Goal: Register for event/course

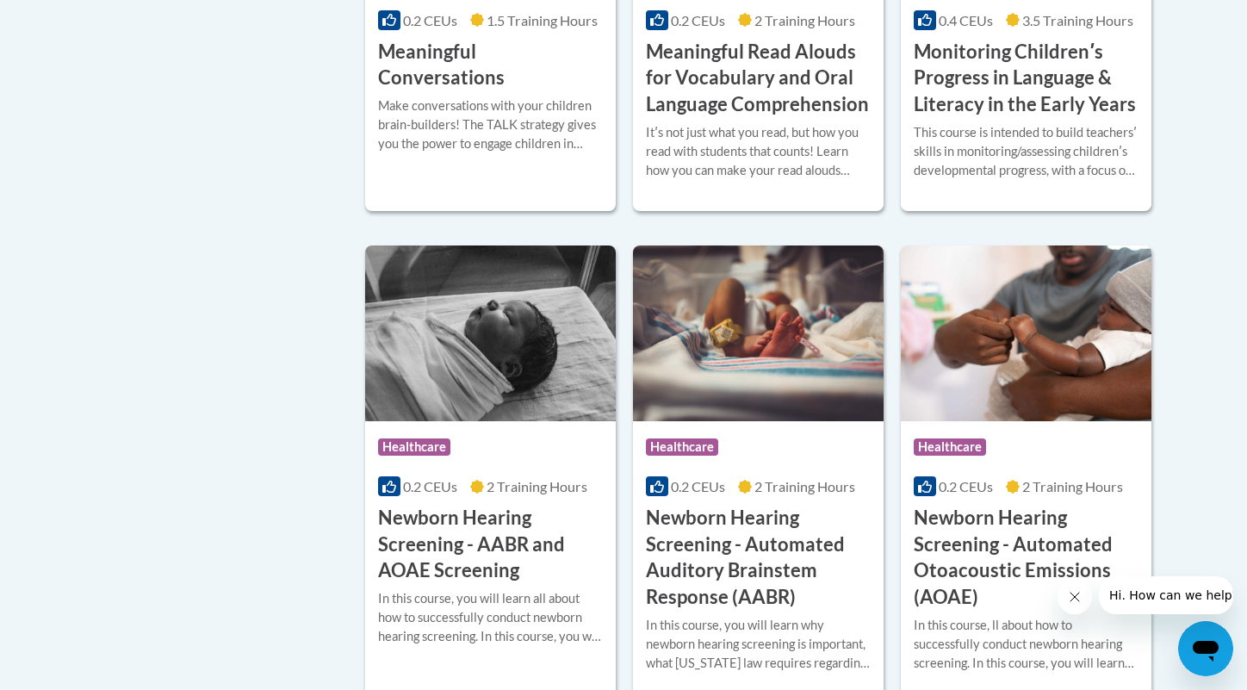
scroll to position [2755, 0]
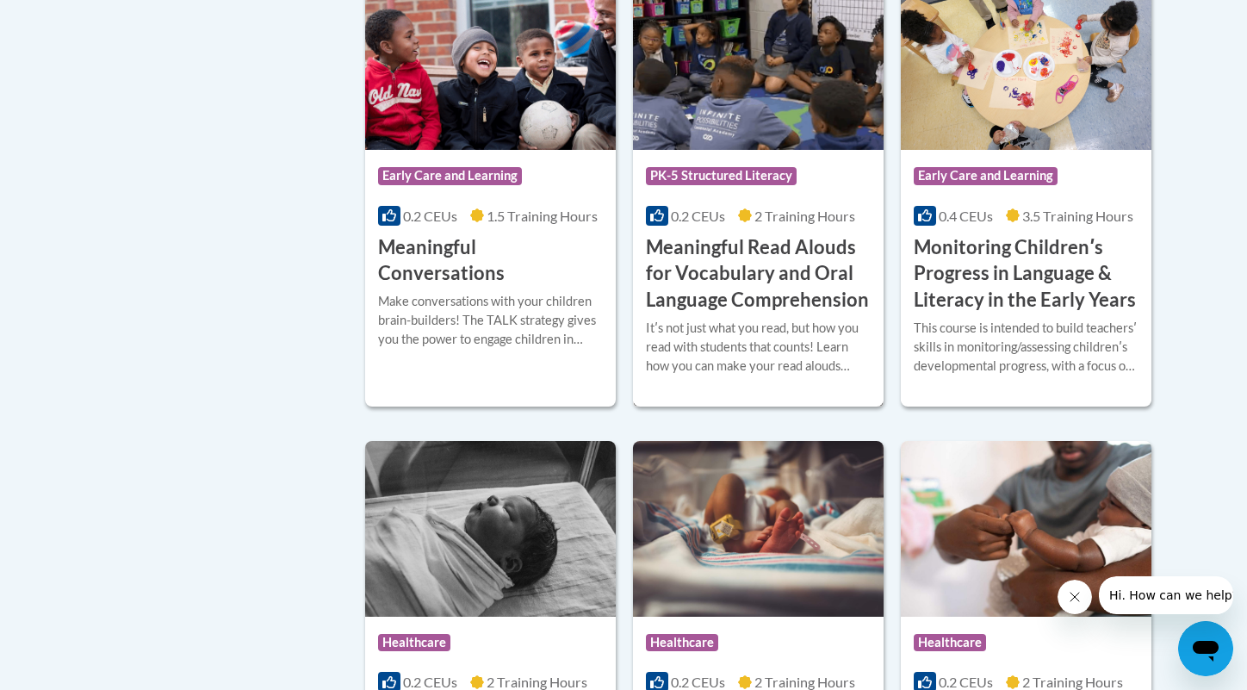
click at [716, 296] on h3 "Meaningful Read Alouds for Vocabulary and Oral Language Comprehension" at bounding box center [758, 273] width 225 height 79
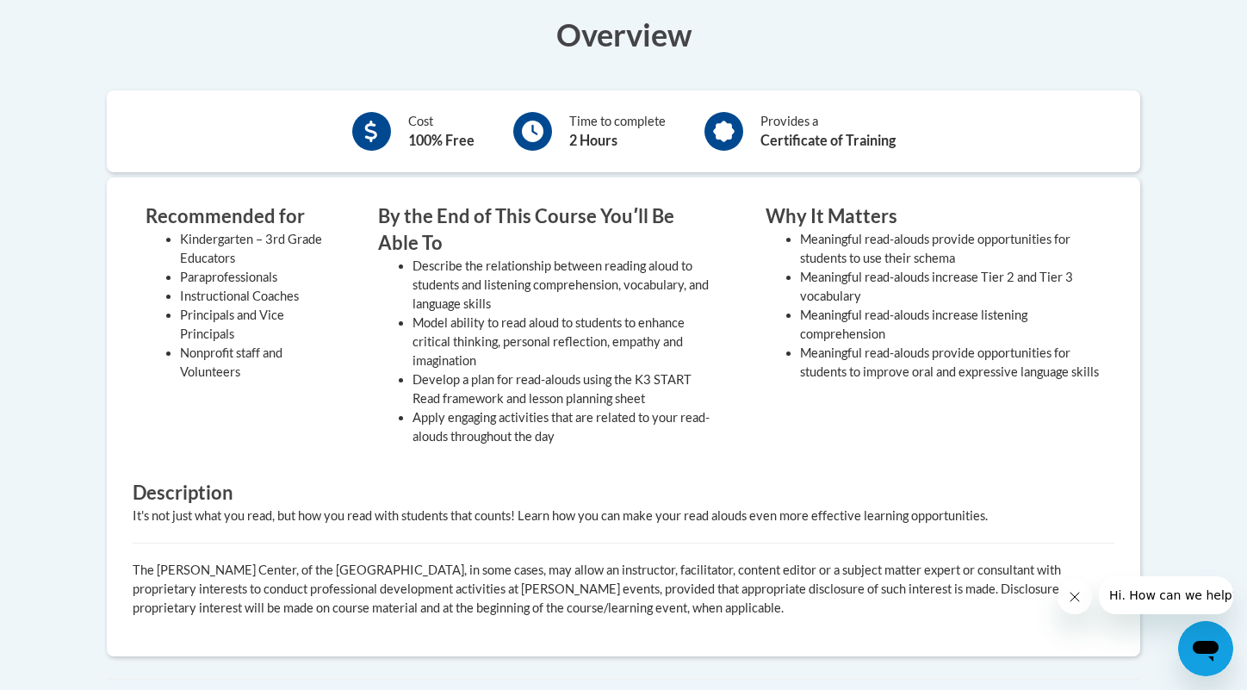
scroll to position [431, 0]
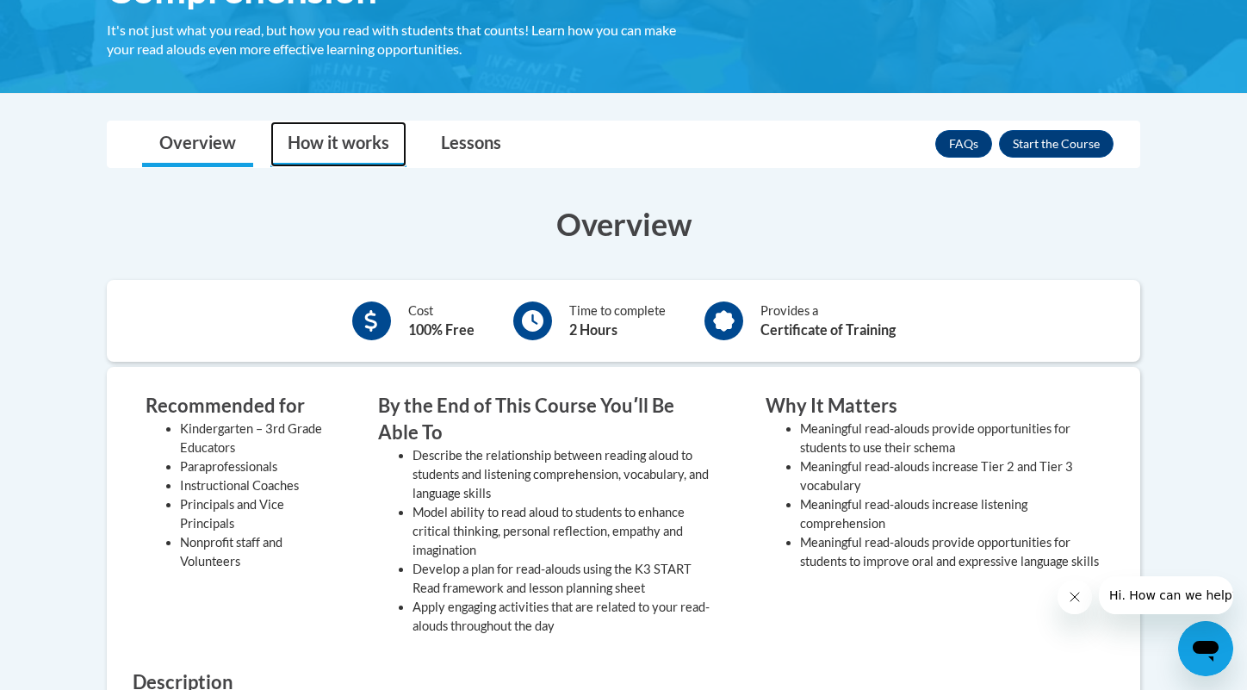
click at [332, 139] on link "How it works" at bounding box center [338, 144] width 136 height 46
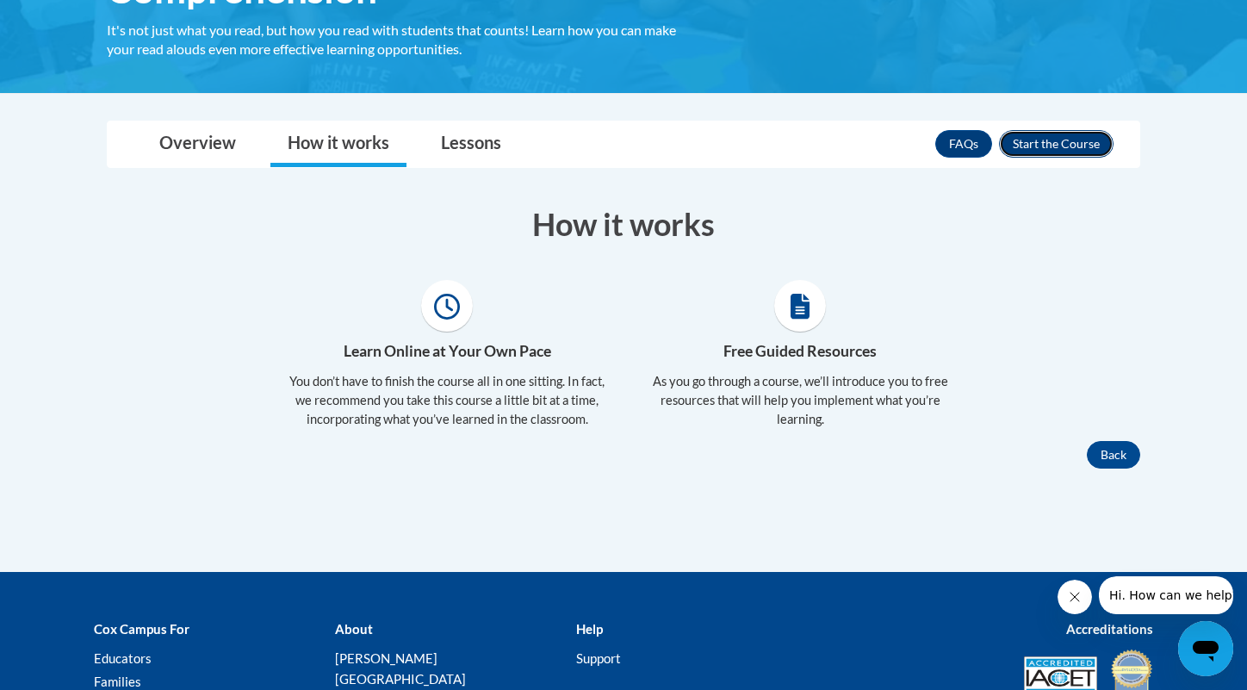
click at [1063, 145] on button "Enroll" at bounding box center [1056, 144] width 115 height 28
